Goal: Task Accomplishment & Management: Use online tool/utility

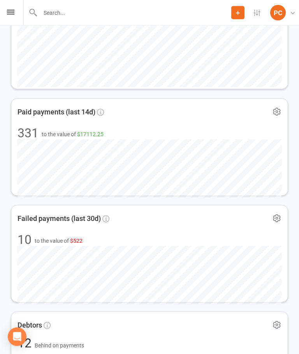
scroll to position [656, 0]
click at [6, 16] on div "Prospect Member Non-attending contact Class / event Appointment Grading event T…" at bounding box center [149, 13] width 299 height 26
click at [15, 21] on div "Prospect Member Non-attending contact Class / event Appointment Grading event T…" at bounding box center [149, 13] width 299 height 26
click at [11, 14] on icon at bounding box center [10, 12] width 7 height 5
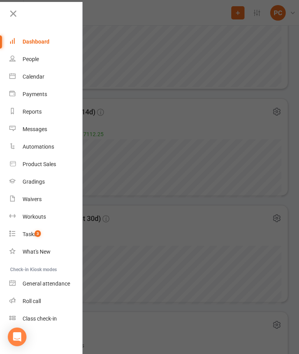
click at [37, 302] on div "Roll call" at bounding box center [32, 301] width 18 height 6
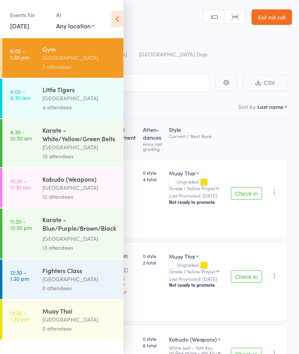
click at [119, 17] on icon at bounding box center [117, 19] width 12 height 16
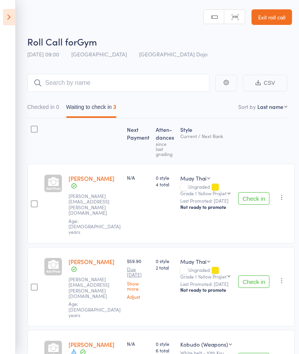
click at [14, 13] on icon at bounding box center [9, 17] width 12 height 16
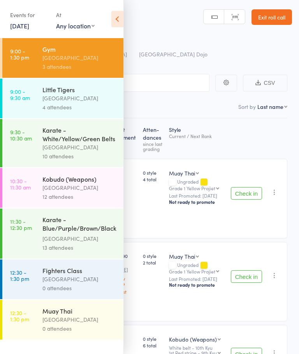
click at [35, 97] on link "9:00 - 9:30 am Little Tigers Pollets Castle Hill 4 attendees" at bounding box center [62, 99] width 121 height 40
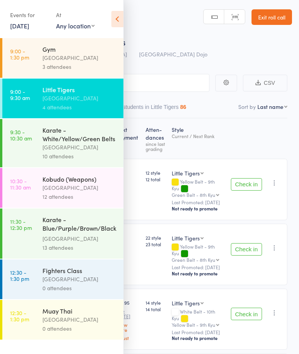
click at [116, 19] on icon at bounding box center [117, 19] width 12 height 16
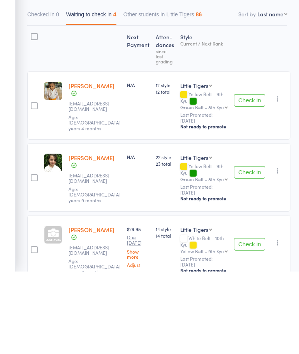
scroll to position [96, 0]
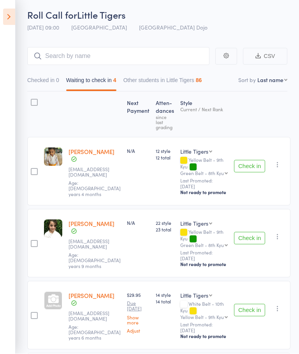
click at [12, 16] on icon at bounding box center [9, 17] width 12 height 16
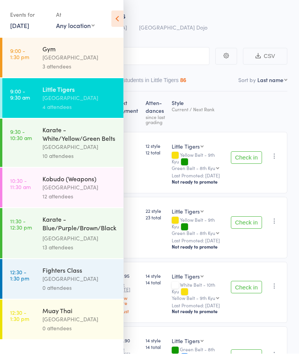
scroll to position [27, 0]
click at [29, 144] on link "9:30 - 10:30 am Karate - White/Yellow/Green Belts Pollets Castle Hill 10 attend…" at bounding box center [62, 143] width 121 height 48
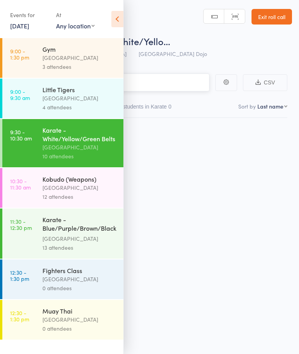
scroll to position [5, 0]
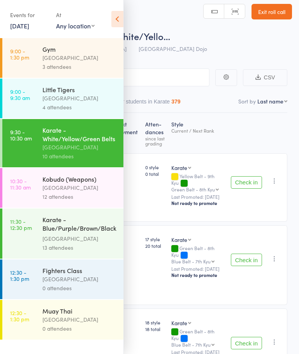
click at [115, 18] on icon at bounding box center [117, 19] width 12 height 16
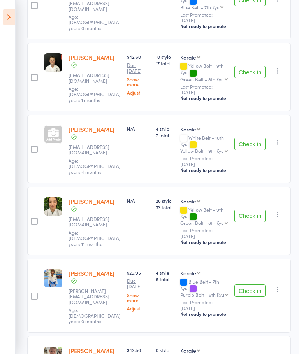
scroll to position [517, 0]
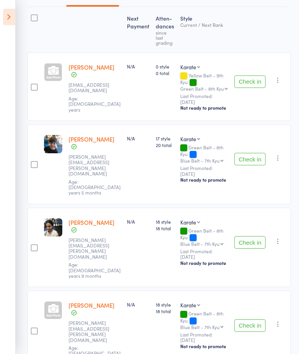
click at [9, 16] on icon at bounding box center [9, 17] width 12 height 16
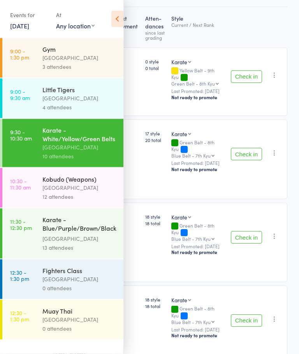
scroll to position [111, 0]
click at [21, 188] on time "10:30 - 11:30 am" at bounding box center [20, 184] width 21 height 12
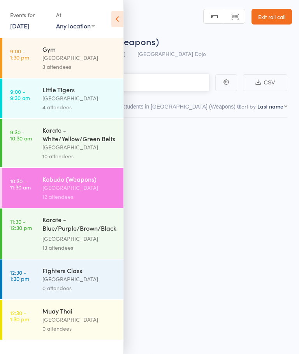
scroll to position [5, 0]
click at [119, 19] on icon at bounding box center [117, 19] width 12 height 16
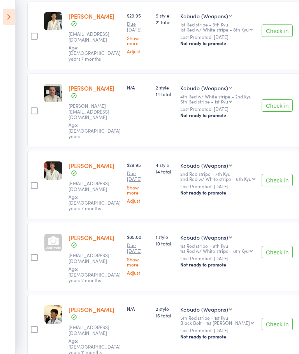
scroll to position [551, 0]
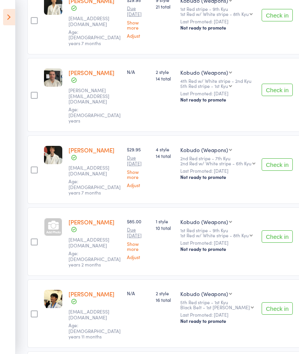
click at [10, 12] on icon at bounding box center [9, 17] width 12 height 16
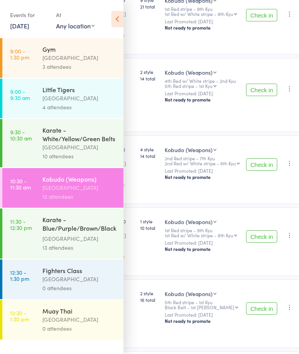
click at [29, 238] on link "11:30 - 12:30 pm Karate - Blue/Purple/Brown/Black Belts Pollets Castle Hill 13 …" at bounding box center [62, 234] width 121 height 50
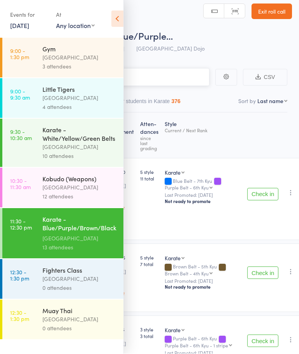
scroll to position [6, 0]
click at [119, 16] on icon at bounding box center [117, 19] width 12 height 16
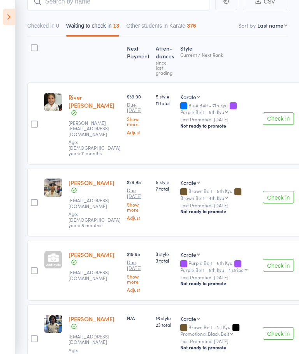
scroll to position [0, 0]
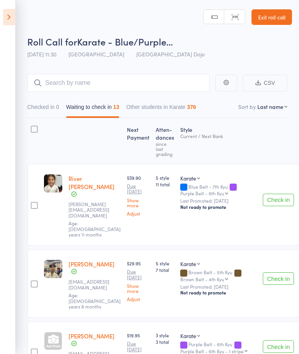
click at [8, 16] on icon at bounding box center [9, 17] width 12 height 16
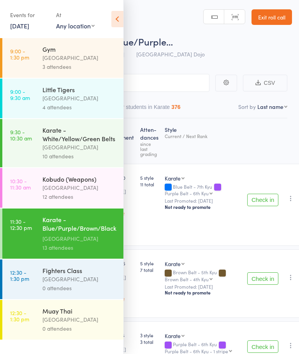
click at [29, 59] on time "9:00 - 1:30 pm" at bounding box center [19, 54] width 19 height 12
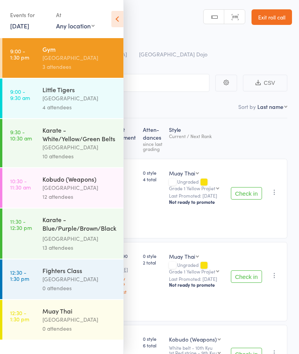
click at [116, 22] on icon at bounding box center [117, 19] width 12 height 16
